Goal: Find specific page/section: Find specific page/section

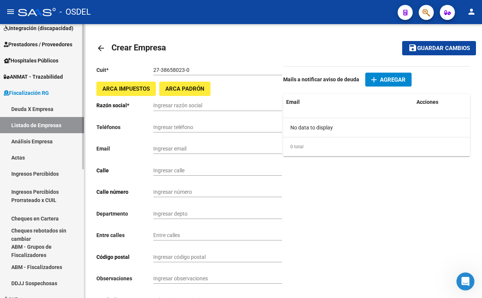
scroll to position [243, 0]
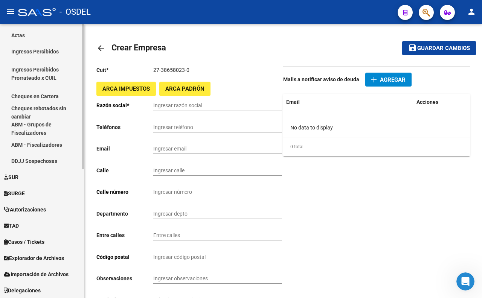
click at [33, 258] on span "Explorador de Archivos" at bounding box center [34, 258] width 60 height 8
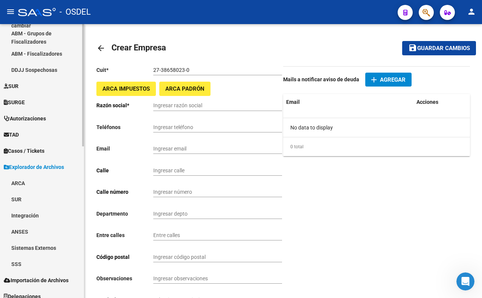
scroll to position [340, 0]
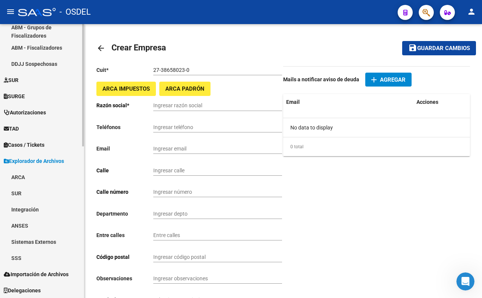
click at [29, 261] on link "SSS" at bounding box center [42, 258] width 84 height 16
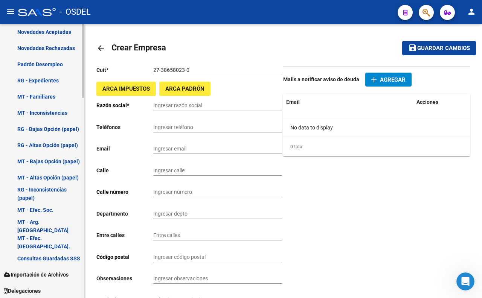
scroll to position [703, 0]
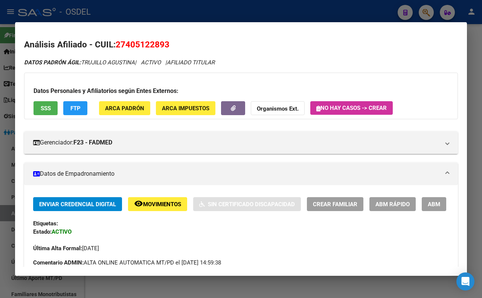
scroll to position [125, 0]
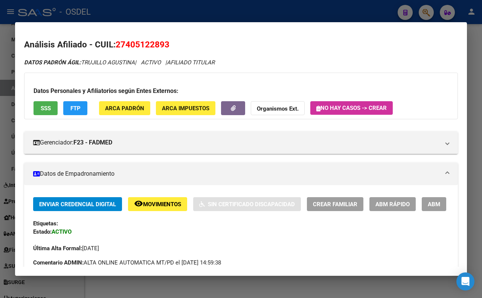
click at [183, 14] on div at bounding box center [241, 149] width 482 height 298
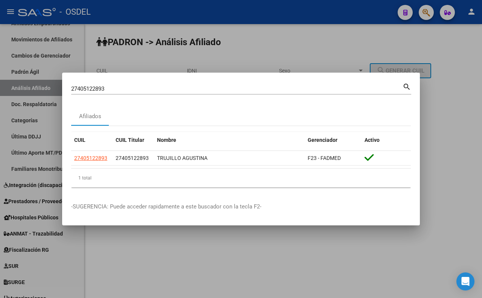
click at [282, 53] on div at bounding box center [241, 149] width 482 height 298
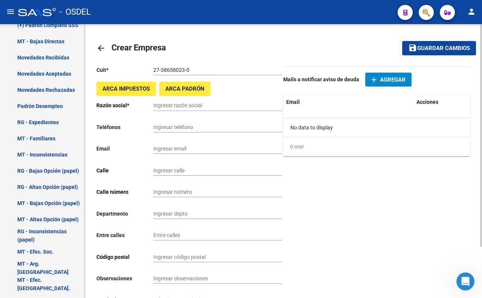
scroll to position [1, 0]
